Goal: Transaction & Acquisition: Purchase product/service

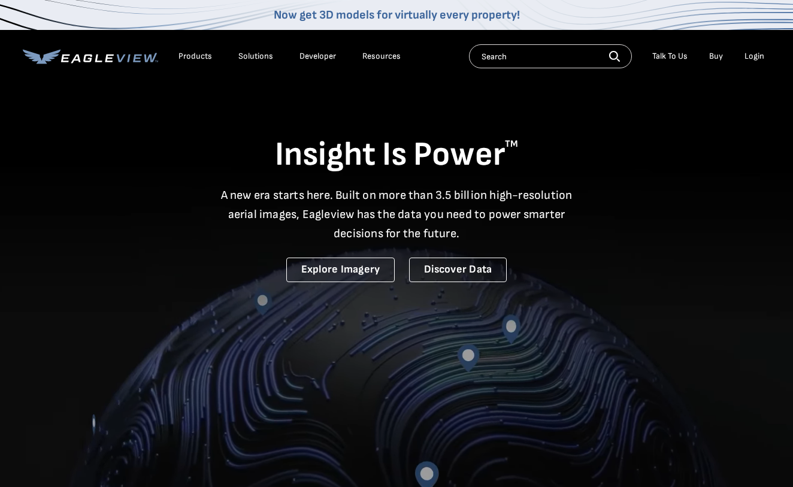
click at [757, 58] on div "Login" at bounding box center [755, 56] width 20 height 11
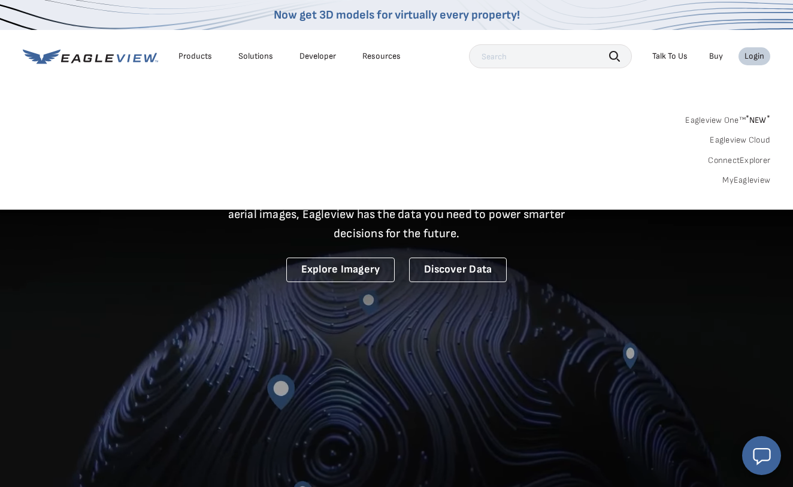
click at [751, 180] on link "MyEagleview" at bounding box center [747, 180] width 48 height 11
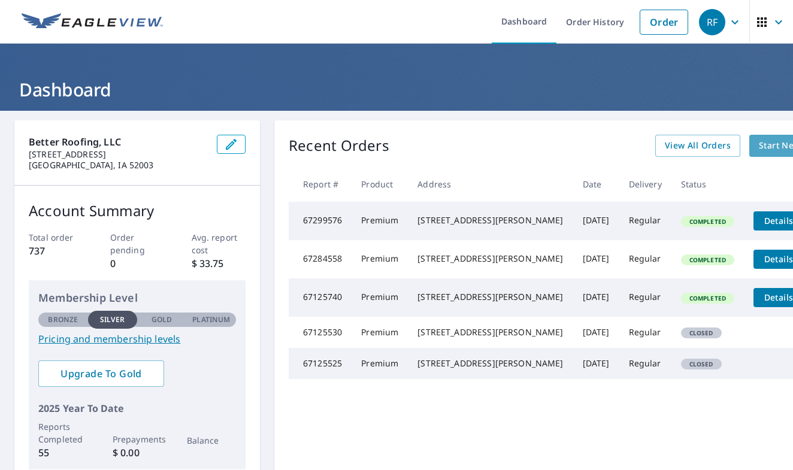
click at [759, 147] on span "Start New Order" at bounding box center [794, 145] width 70 height 15
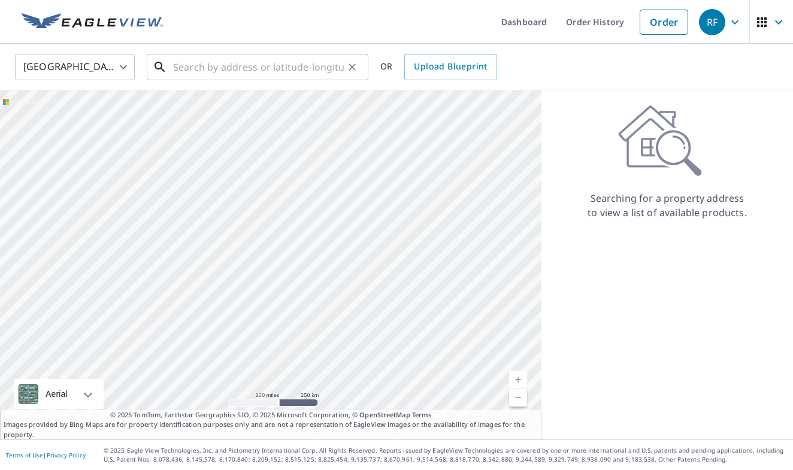
click at [188, 62] on input "text" at bounding box center [258, 67] width 171 height 34
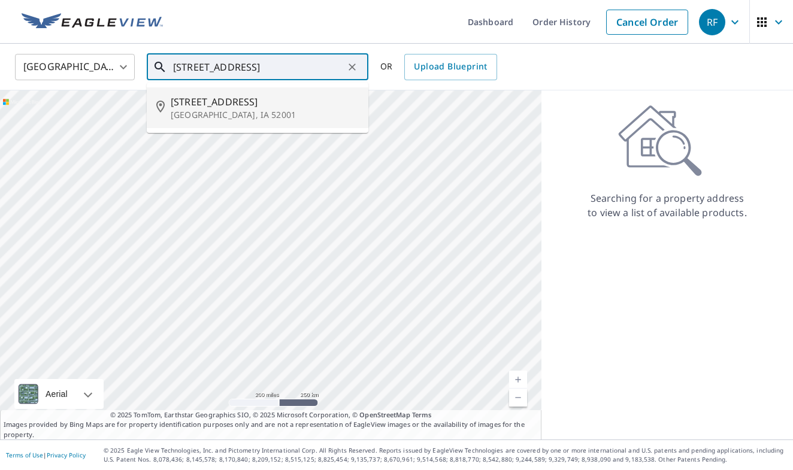
click at [177, 104] on span "[STREET_ADDRESS]" at bounding box center [265, 102] width 188 height 14
type input "[STREET_ADDRESS]"
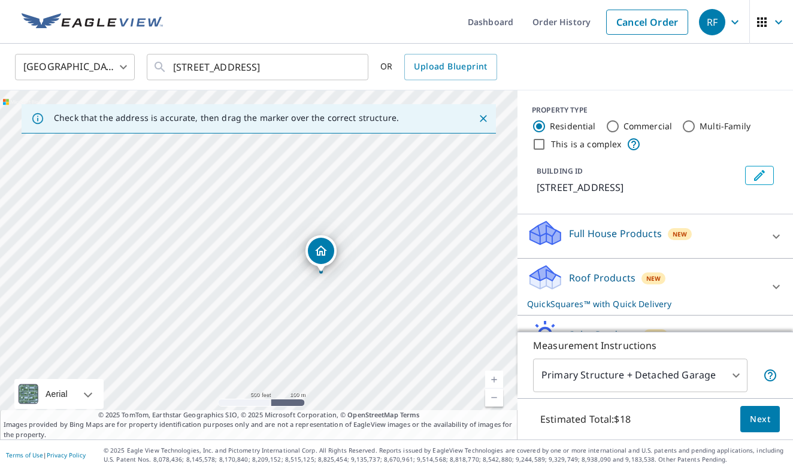
click at [497, 379] on link "Current Level 16, Zoom In" at bounding box center [494, 380] width 18 height 18
click at [497, 379] on link "Current Level 17, Zoom In" at bounding box center [494, 380] width 18 height 18
drag, startPoint x: 481, startPoint y: 349, endPoint x: 420, endPoint y: 344, distance: 60.8
click at [420, 344] on div "[STREET_ADDRESS]" at bounding box center [259, 264] width 518 height 349
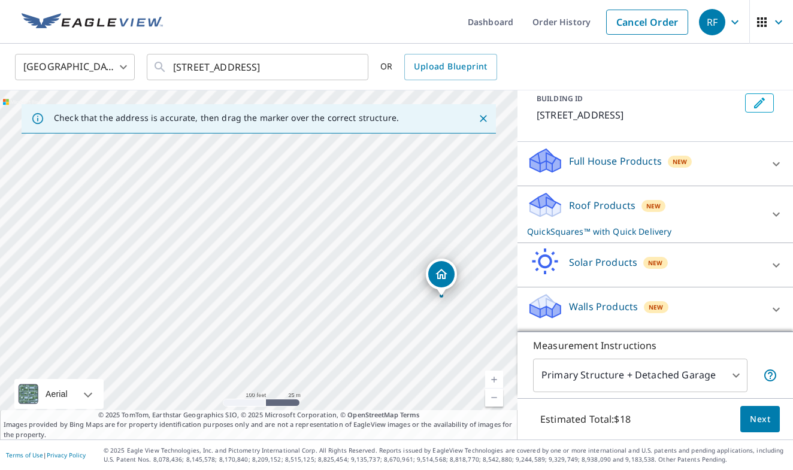
scroll to position [72, 0]
click at [772, 213] on icon at bounding box center [776, 214] width 14 height 14
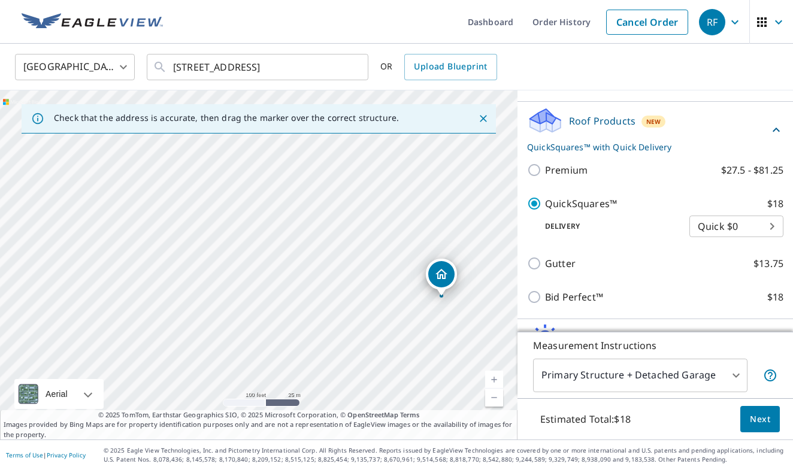
scroll to position [195, 0]
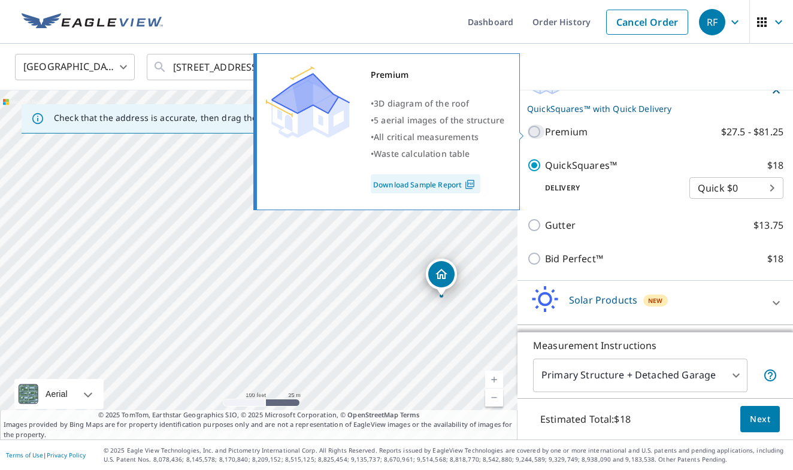
click at [531, 129] on input "Premium $27.5 - $81.25" at bounding box center [536, 132] width 18 height 14
checkbox input "true"
checkbox input "false"
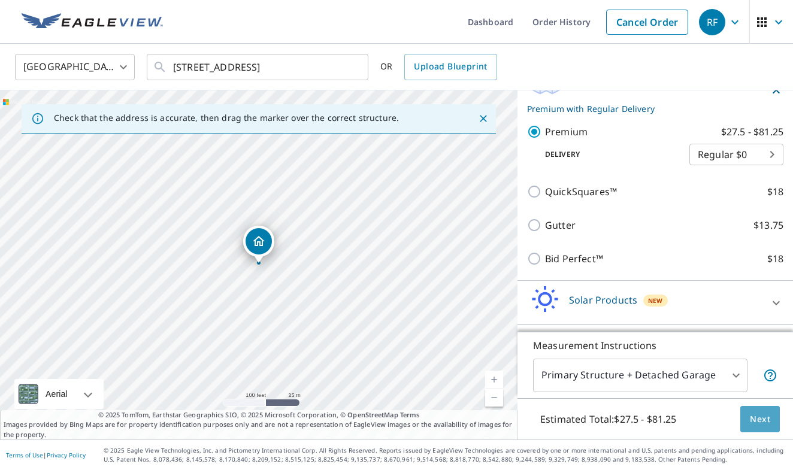
click at [753, 421] on span "Next" at bounding box center [760, 419] width 20 height 15
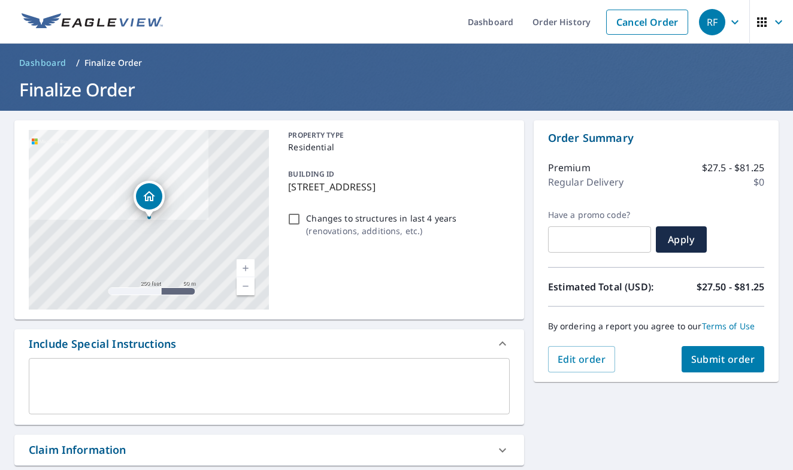
click at [729, 356] on span "Submit order" at bounding box center [723, 359] width 64 height 13
